Goal: Task Accomplishment & Management: Use online tool/utility

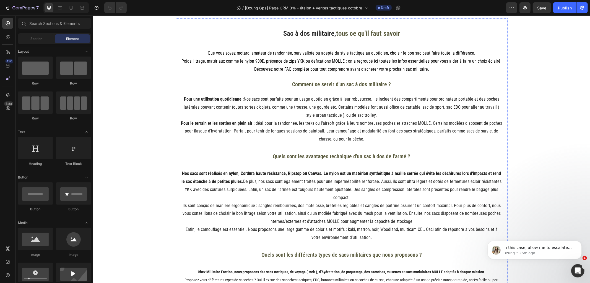
scroll to position [892, 0]
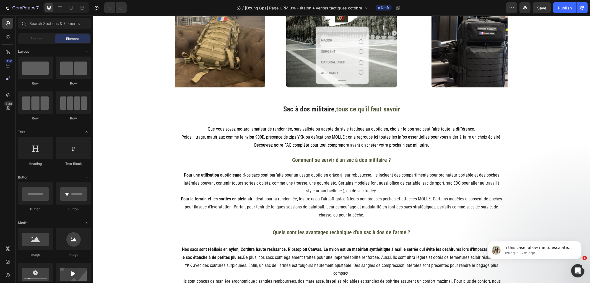
click at [524, 9] on icon "button" at bounding box center [525, 7] width 4 height 3
click at [560, 7] on div "Publish" at bounding box center [565, 8] width 14 height 6
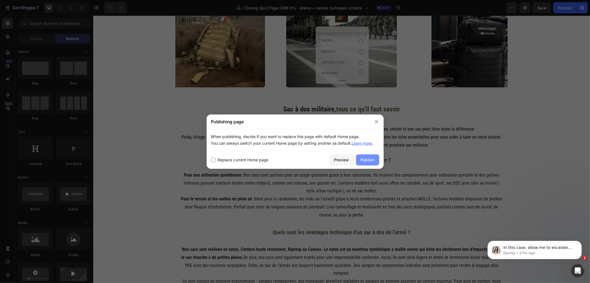
click at [367, 162] on div "Publish" at bounding box center [368, 160] width 14 height 6
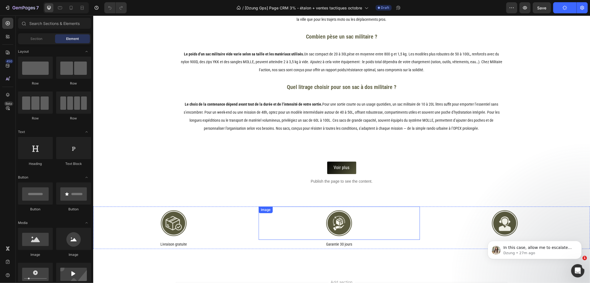
scroll to position [1415, 0]
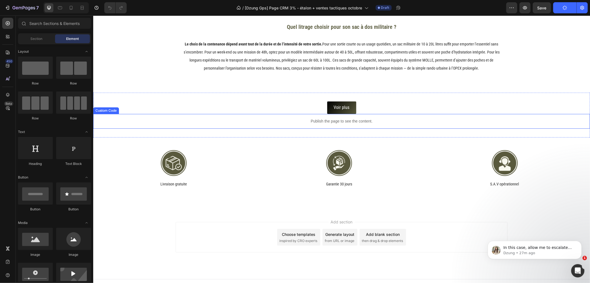
click at [343, 118] on p "Publish the page to see the content." at bounding box center [341, 121] width 497 height 6
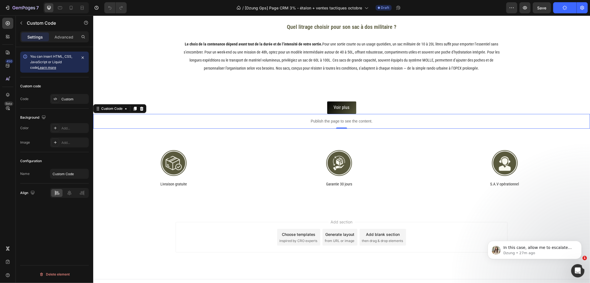
click at [343, 118] on p "Publish the page to see the content." at bounding box center [341, 121] width 497 height 6
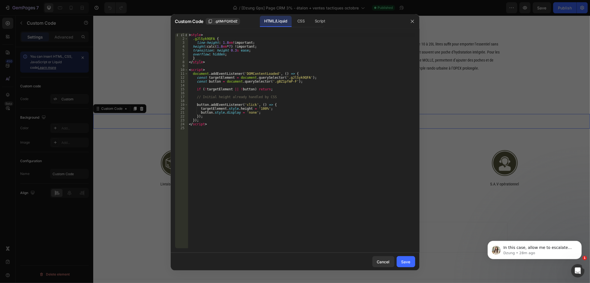
click at [314, 139] on div "< style > .gJlSyk9QFA { line-height : 1.8 em !important ; height : calc( 1.8 em…" at bounding box center [301, 144] width 227 height 223
type textarea "</script>"
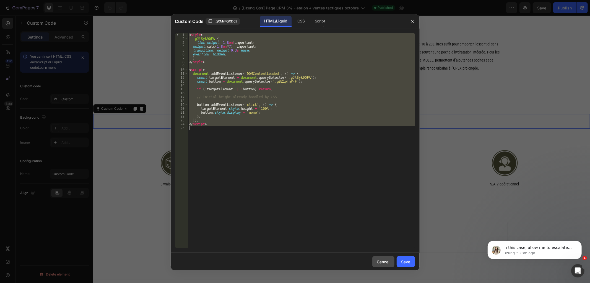
click at [374, 263] on button "Cancel" at bounding box center [383, 261] width 22 height 11
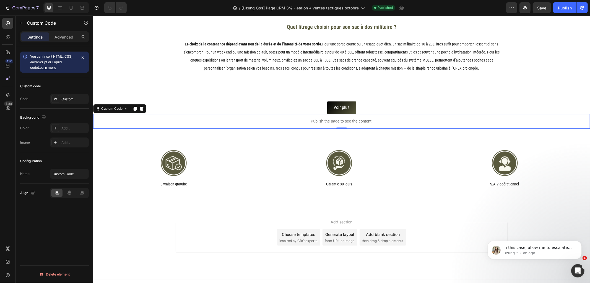
click at [329, 118] on p "Publish the page to see the content." at bounding box center [341, 121] width 497 height 6
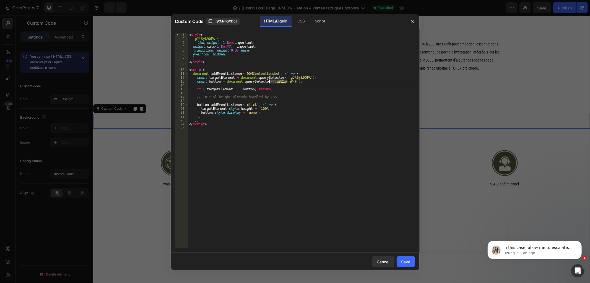
drag, startPoint x: 288, startPoint y: 81, endPoint x: 270, endPoint y: 82, distance: 18.3
click at [270, 82] on div "< style > .gJlSyk9QFA { line-height : 1.8 em !important ; height : calc( 1.8 em…" at bounding box center [301, 144] width 227 height 223
drag, startPoint x: 283, startPoint y: 76, endPoint x: 300, endPoint y: 77, distance: 17.5
click at [300, 77] on div "< style > .gJlSyk9QFA { line-height : 1.8 em !important ; height : calc( 1.8 em…" at bounding box center [301, 144] width 227 height 223
type textarea "const targetElement = document.querySelector('.gJlSyk9QFA');"
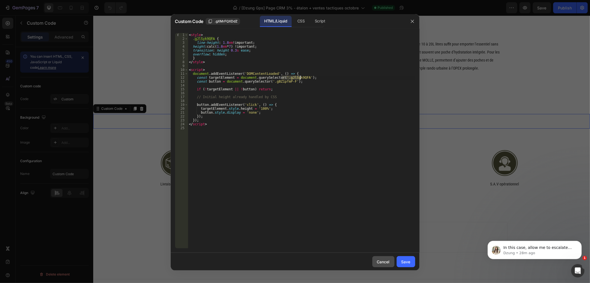
click at [387, 263] on div "Cancel" at bounding box center [383, 261] width 13 height 6
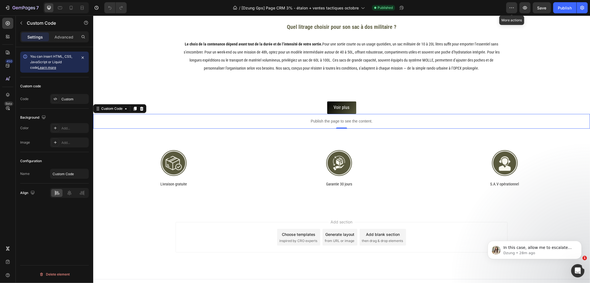
drag, startPoint x: 511, startPoint y: 6, endPoint x: 514, endPoint y: 21, distance: 15.5
click at [511, 6] on icon "button" at bounding box center [512, 8] width 6 height 6
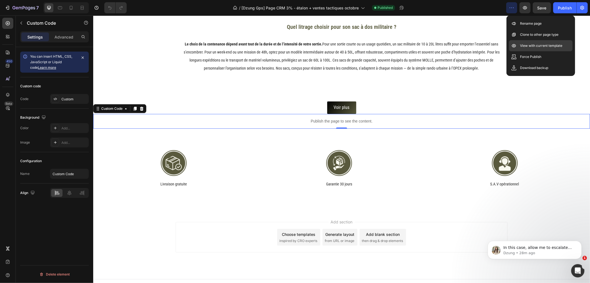
click at [522, 43] on p "View with current template" at bounding box center [541, 46] width 42 height 6
click at [325, 118] on p "Publish the page to see the content." at bounding box center [341, 121] width 497 height 6
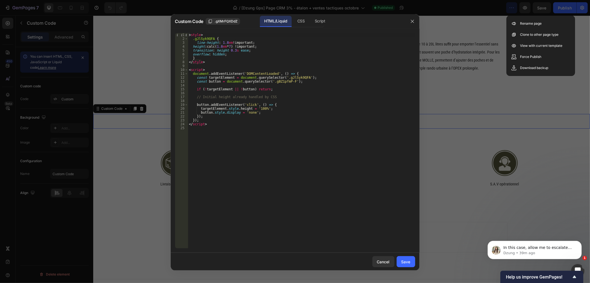
click at [322, 119] on div "< style > .gJlSyk9QFA { line-height : 1.8 em !important ; height : calc( 1.8 em…" at bounding box center [301, 144] width 227 height 223
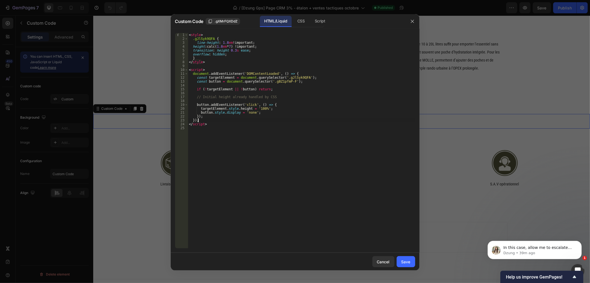
type textarea "</script>"
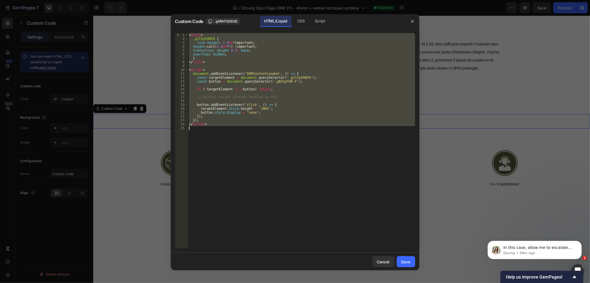
paste textarea
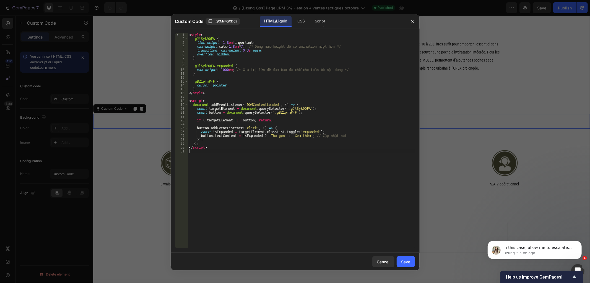
drag, startPoint x: 401, startPoint y: 260, endPoint x: 512, endPoint y: 86, distance: 206.3
click at [401, 260] on button "Save" at bounding box center [406, 261] width 19 height 11
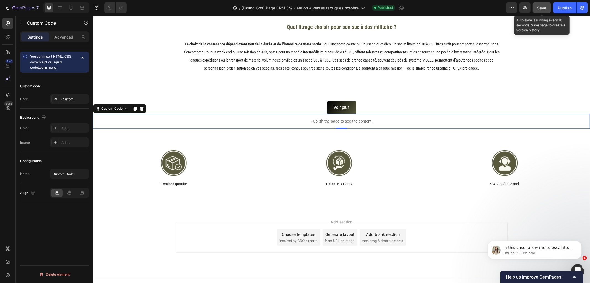
drag, startPoint x: 542, startPoint y: 7, endPoint x: 545, endPoint y: 9, distance: 4.1
click at [542, 7] on span "Save" at bounding box center [542, 8] width 9 height 5
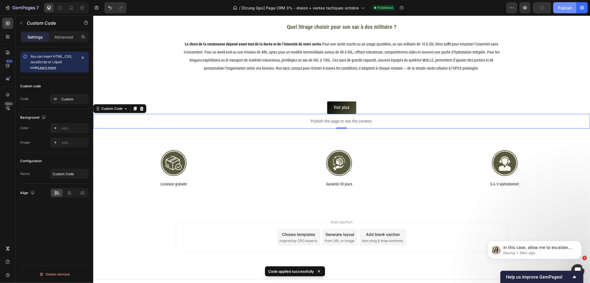
click at [562, 6] on div "Publish" at bounding box center [565, 8] width 14 height 6
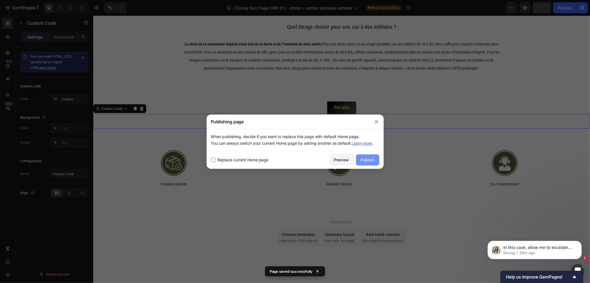
click at [368, 155] on button "Publish" at bounding box center [367, 159] width 23 height 11
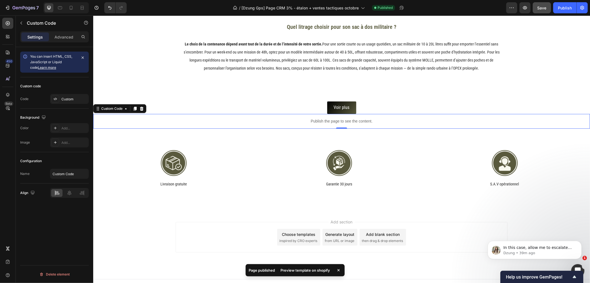
click at [320, 273] on div "Preview template on shopify" at bounding box center [306, 270] width 56 height 8
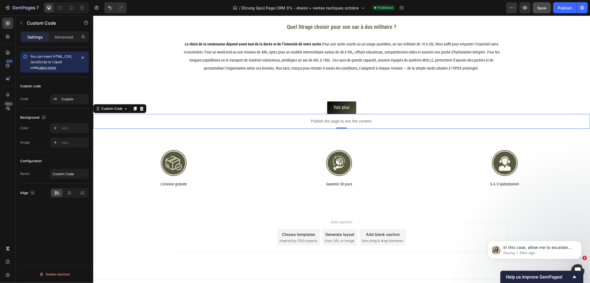
click at [338, 118] on p "Publish the page to see the content." at bounding box center [341, 121] width 497 height 6
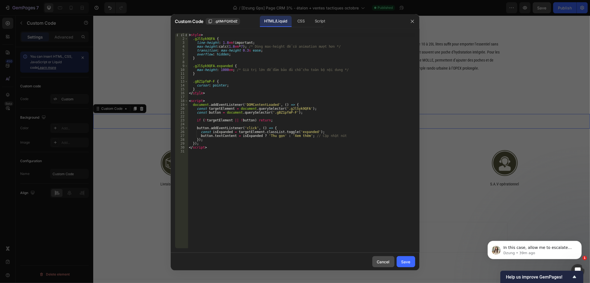
click at [384, 260] on div "Cancel" at bounding box center [383, 261] width 13 height 6
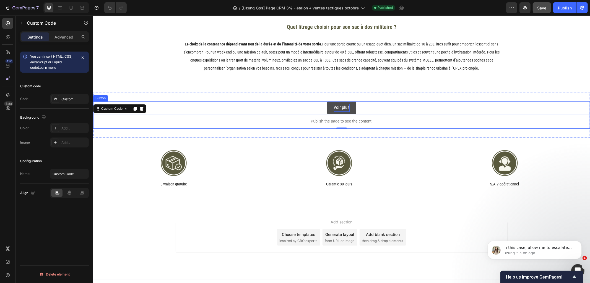
click at [338, 103] on p "Voir plus" at bounding box center [342, 107] width 16 height 8
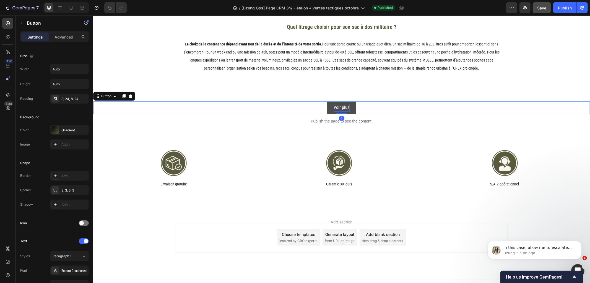
click at [339, 103] on p "Voir plus" at bounding box center [342, 107] width 16 height 8
copy p "Voir plus"
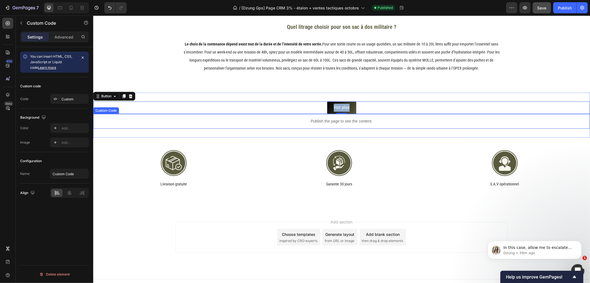
click at [341, 118] on p "Publish the page to see the content." at bounding box center [341, 121] width 497 height 6
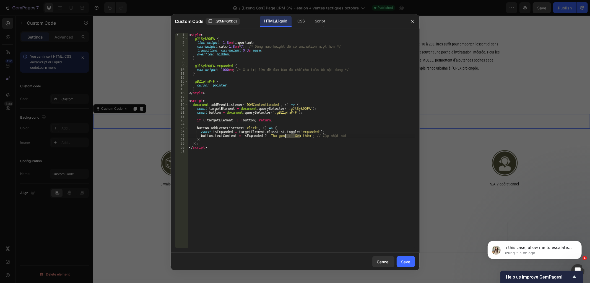
drag, startPoint x: 300, startPoint y: 135, endPoint x: 286, endPoint y: 135, distance: 14.1
click at [286, 135] on div "< style > .gJlSyk9QFA { line-height : 1.8 em !important ; max-height : calc( 1.…" at bounding box center [301, 144] width 227 height 223
paste textarea "Voir plus"
drag, startPoint x: 308, startPoint y: 134, endPoint x: 342, endPoint y: 135, distance: 34.6
click at [342, 135] on div "< style > .gJlSyk9QFA { line-height : 1.8 em !important ; max-height : calc( 1.…" at bounding box center [301, 144] width 227 height 223
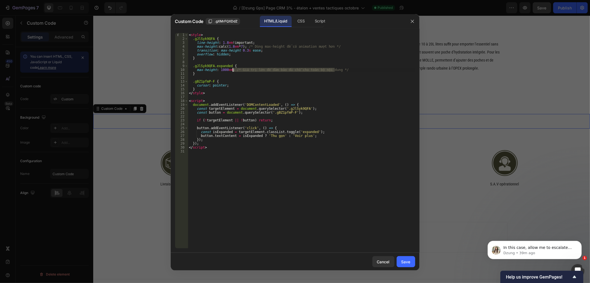
drag, startPoint x: 337, startPoint y: 69, endPoint x: 233, endPoint y: 70, distance: 104.3
click at [233, 70] on div "< style > .gJlSyk9QFA { line-height : 1.8 em !important ; max-height : calc( 1.…" at bounding box center [301, 144] width 227 height 223
drag, startPoint x: 249, startPoint y: 45, endPoint x: 338, endPoint y: 46, distance: 89.1
click at [338, 46] on div "< style > .gJlSyk9QFA { line-height : 1.8 em !important ; max-height : calc( 1.…" at bounding box center [301, 144] width 227 height 223
drag, startPoint x: 276, startPoint y: 135, endPoint x: 264, endPoint y: 137, distance: 11.8
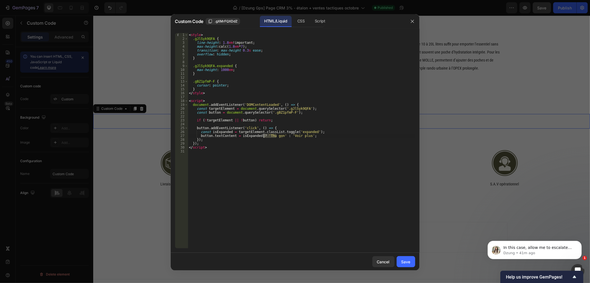
click at [264, 137] on div "< style > .gJlSyk9QFA { line-height : 1.8 em !important ; max-height : calc( 1.…" at bounding box center [301, 144] width 227 height 223
paste textarea "compact"
click at [265, 135] on div "< style > .gJlSyk9QFA { line-height : 1.8 em !important ; max-height : calc( 1.…" at bounding box center [301, 144] width 227 height 223
type textarea "button.textContent = isExpanded ? 'Compact' : 'Voir plus';"
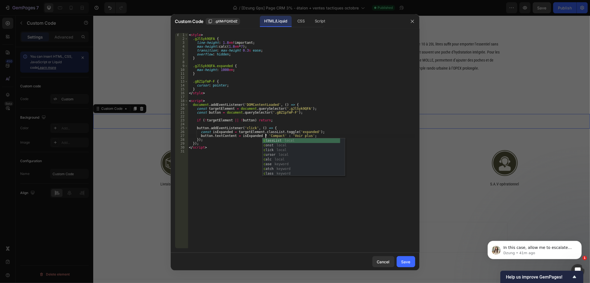
scroll to position [0, 6]
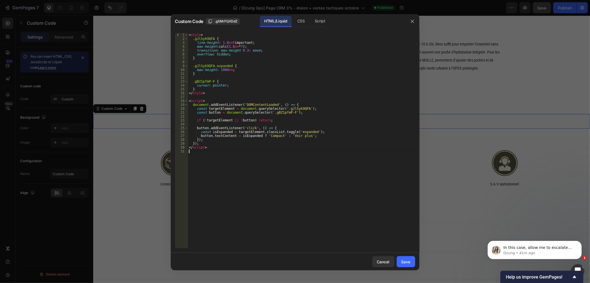
click at [380, 172] on div "< style > .gJlSyk9QFA { line-height : 1.8 em !important ; max-height : calc( 1.…" at bounding box center [301, 144] width 227 height 223
drag, startPoint x: 406, startPoint y: 258, endPoint x: 546, endPoint y: 45, distance: 255.7
click at [407, 258] on div "Save" at bounding box center [406, 261] width 9 height 6
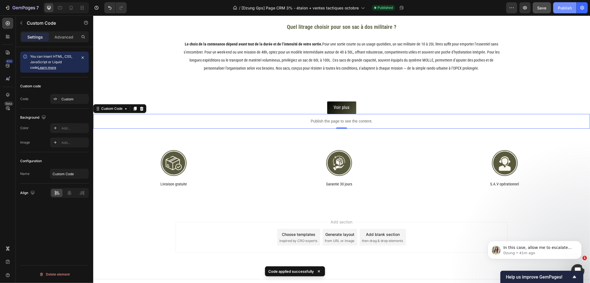
click at [561, 9] on div "Publish" at bounding box center [565, 8] width 14 height 6
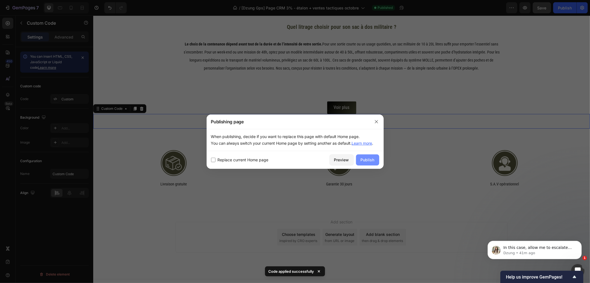
click at [366, 159] on div "Publish" at bounding box center [368, 160] width 14 height 6
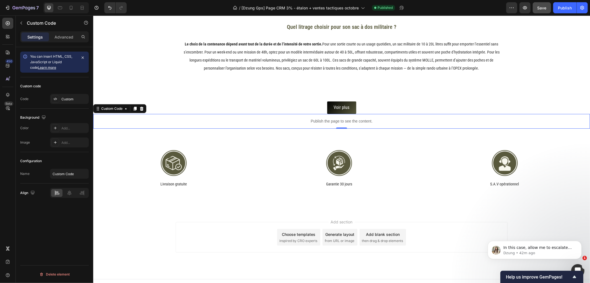
click at [314, 113] on div "Publish the page to see the content." at bounding box center [341, 120] width 497 height 15
click at [311, 113] on div "Publish the page to see the content." at bounding box center [341, 120] width 497 height 15
